Goal: Navigation & Orientation: Find specific page/section

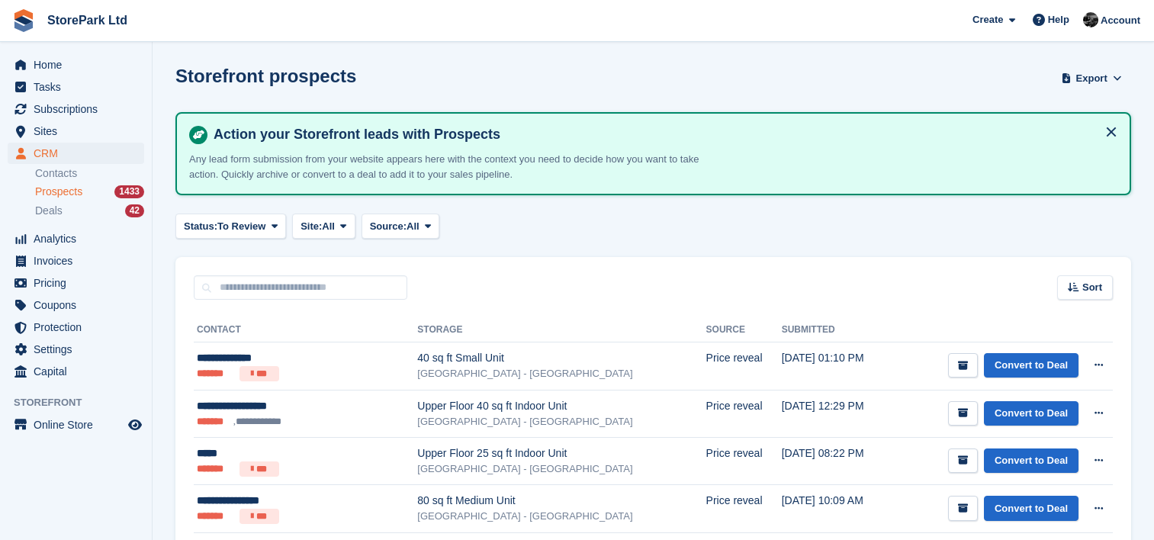
scroll to position [146, 0]
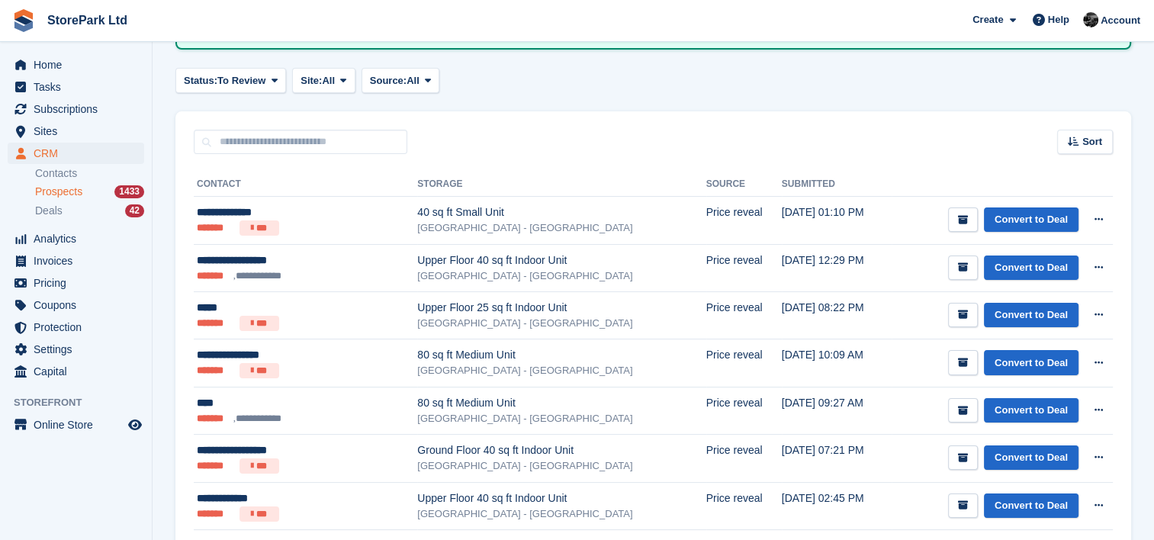
click at [66, 35] on div "StorePark Ltd" at bounding box center [69, 20] width 127 height 35
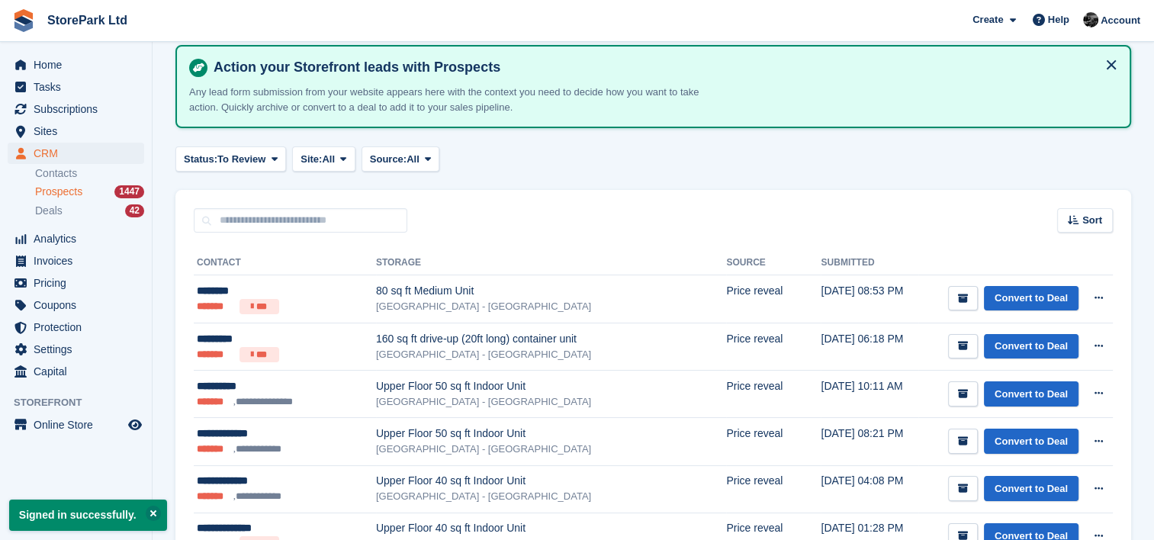
scroll to position [70, 0]
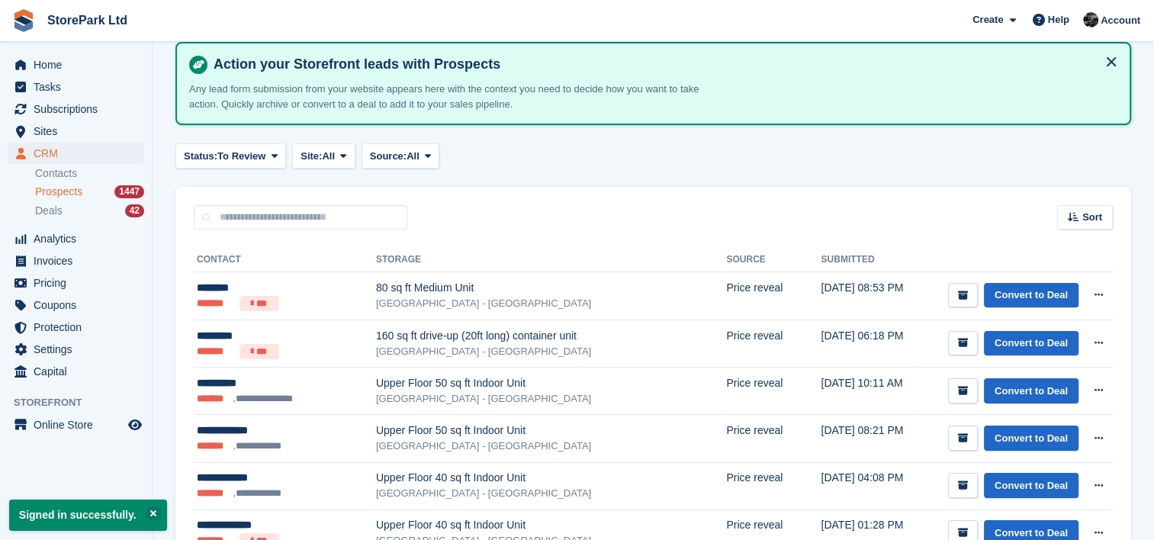
click at [73, 185] on span "Prospects" at bounding box center [58, 192] width 47 height 14
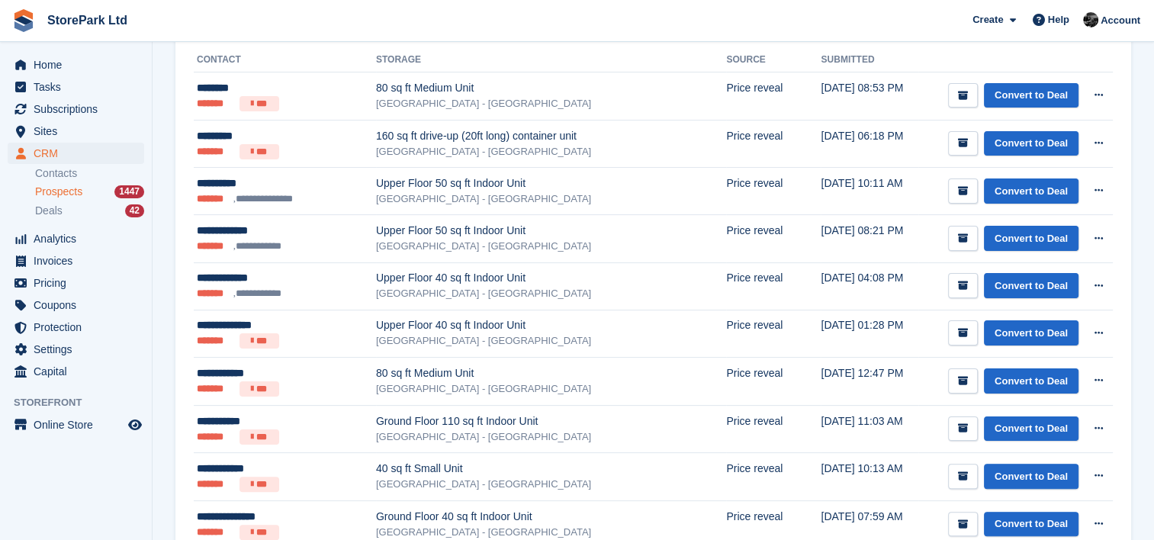
scroll to position [265, 0]
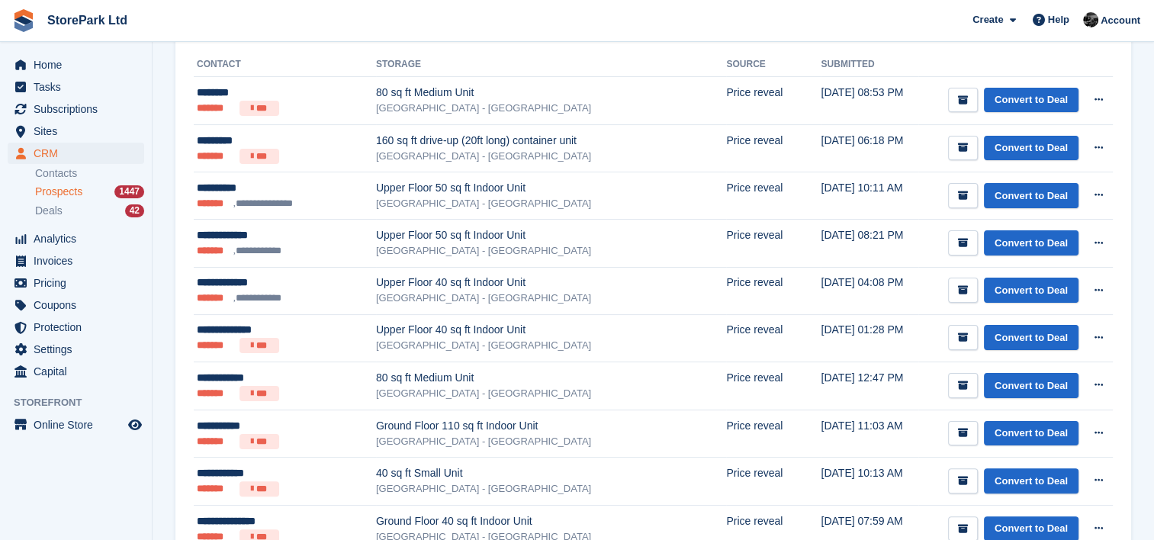
click at [76, 186] on span "Prospects" at bounding box center [58, 192] width 47 height 14
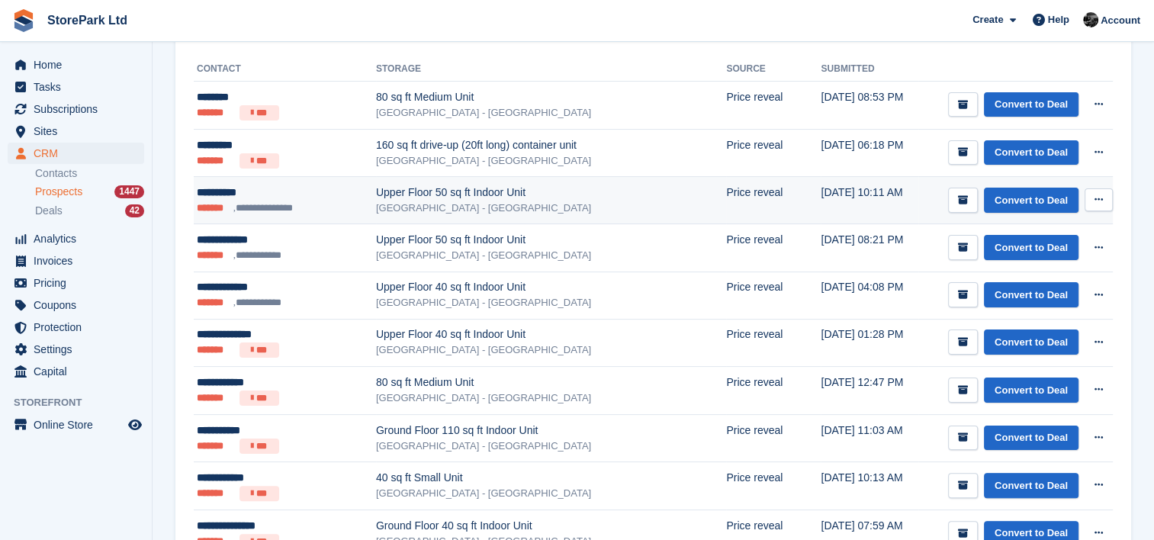
scroll to position [262, 0]
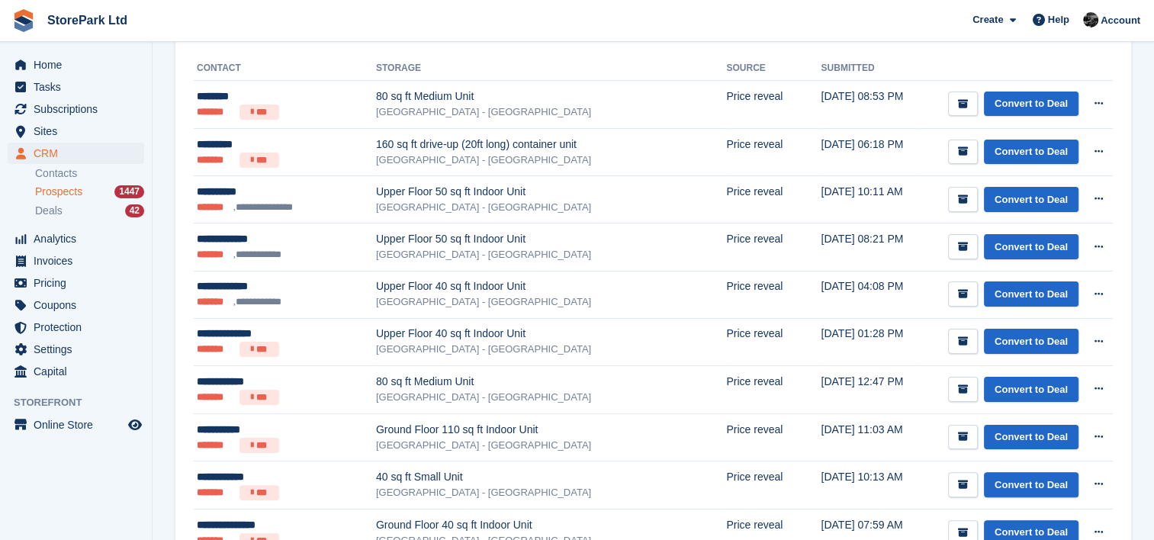
click at [143, 469] on aside "Home Tasks Subscriptions Subscriptions Subscriptions Contracts Price increases …" at bounding box center [76, 274] width 152 height 464
